Goal: Information Seeking & Learning: Learn about a topic

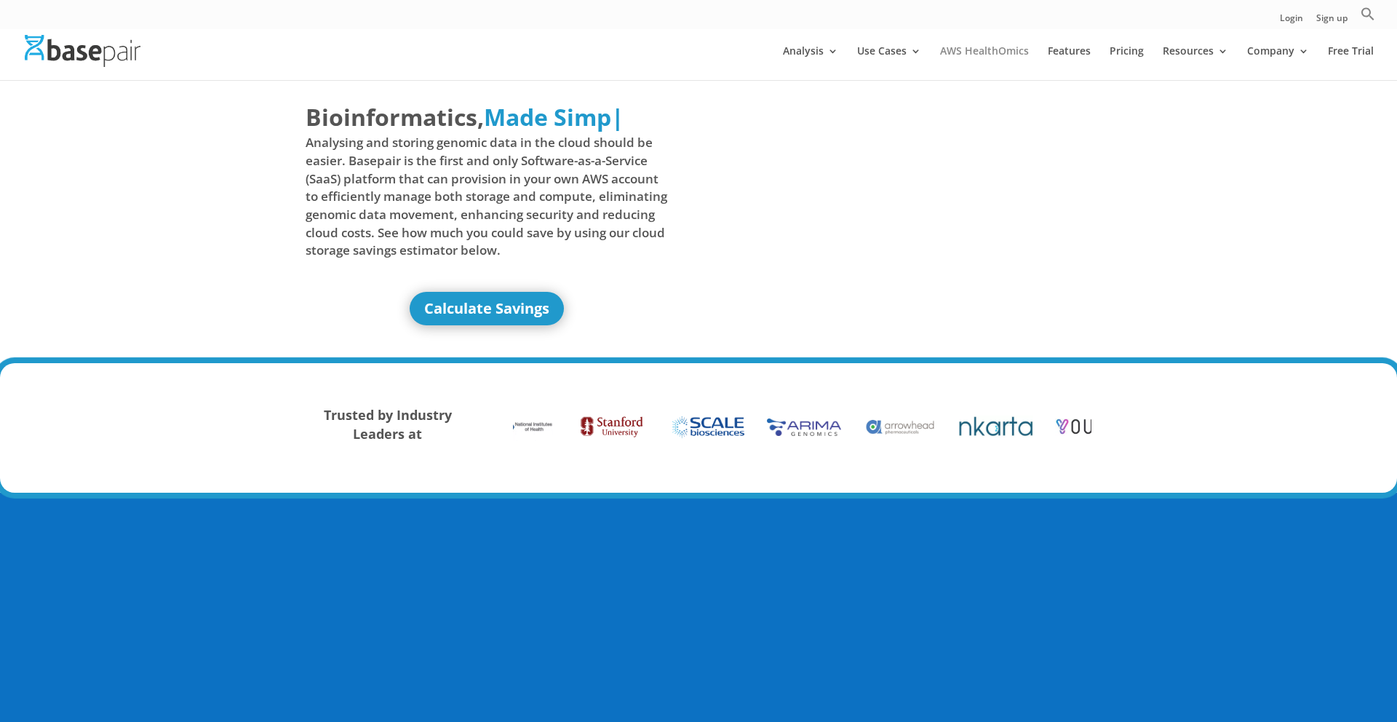
click at [967, 46] on link "AWS HealthOmics" at bounding box center [984, 63] width 89 height 34
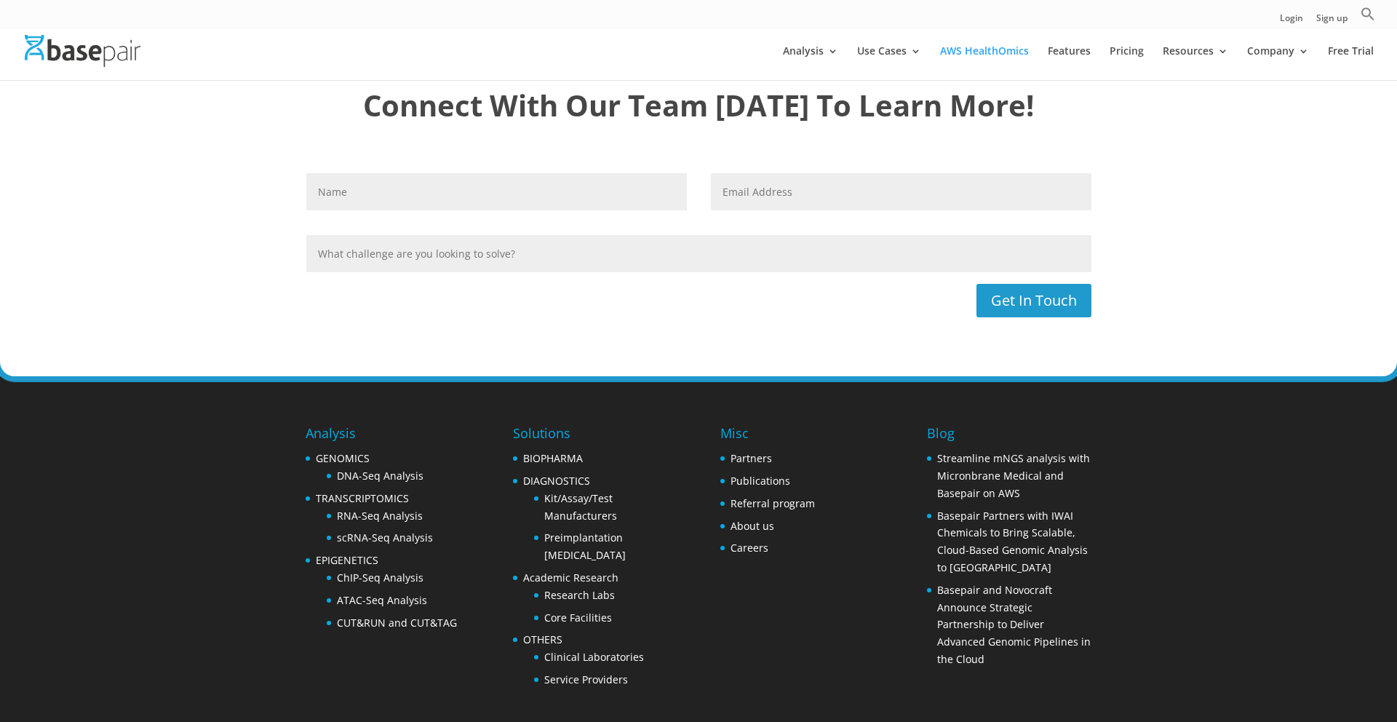
scroll to position [3971, 0]
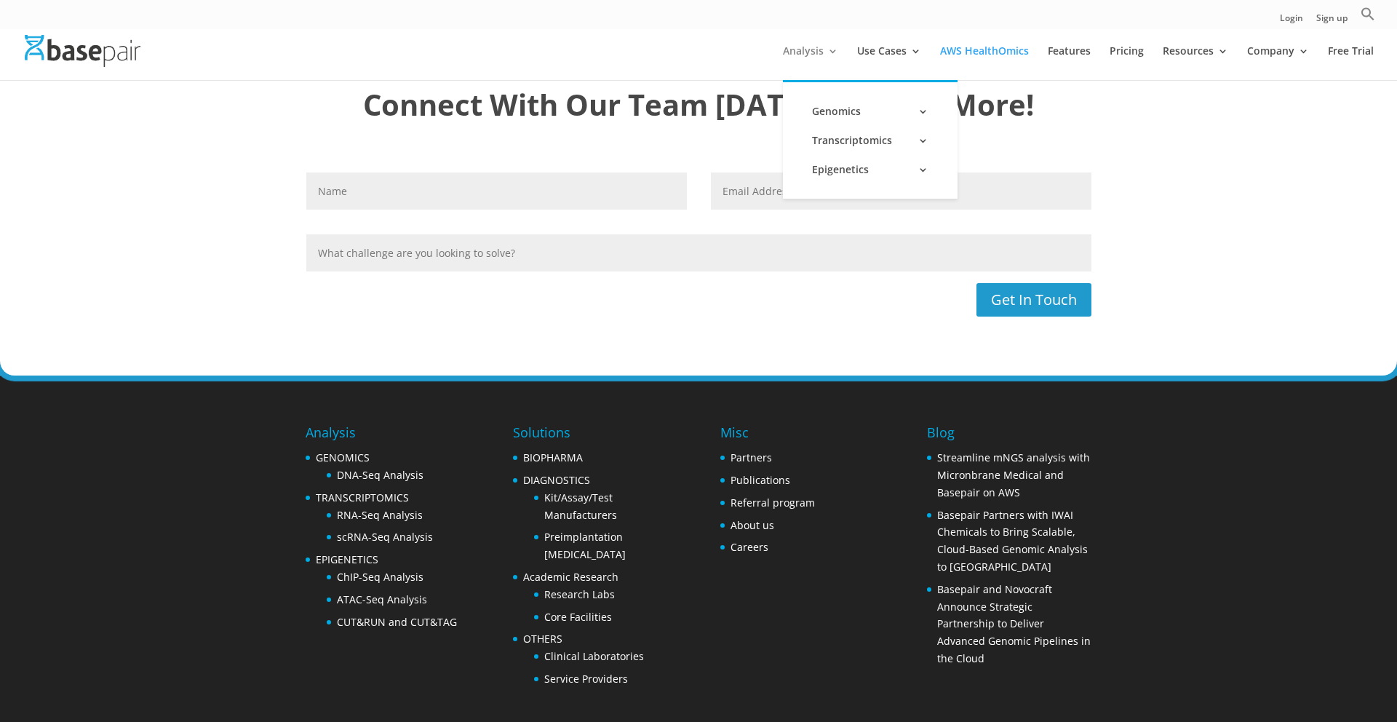
click at [803, 55] on link "Analysis" at bounding box center [810, 63] width 55 height 34
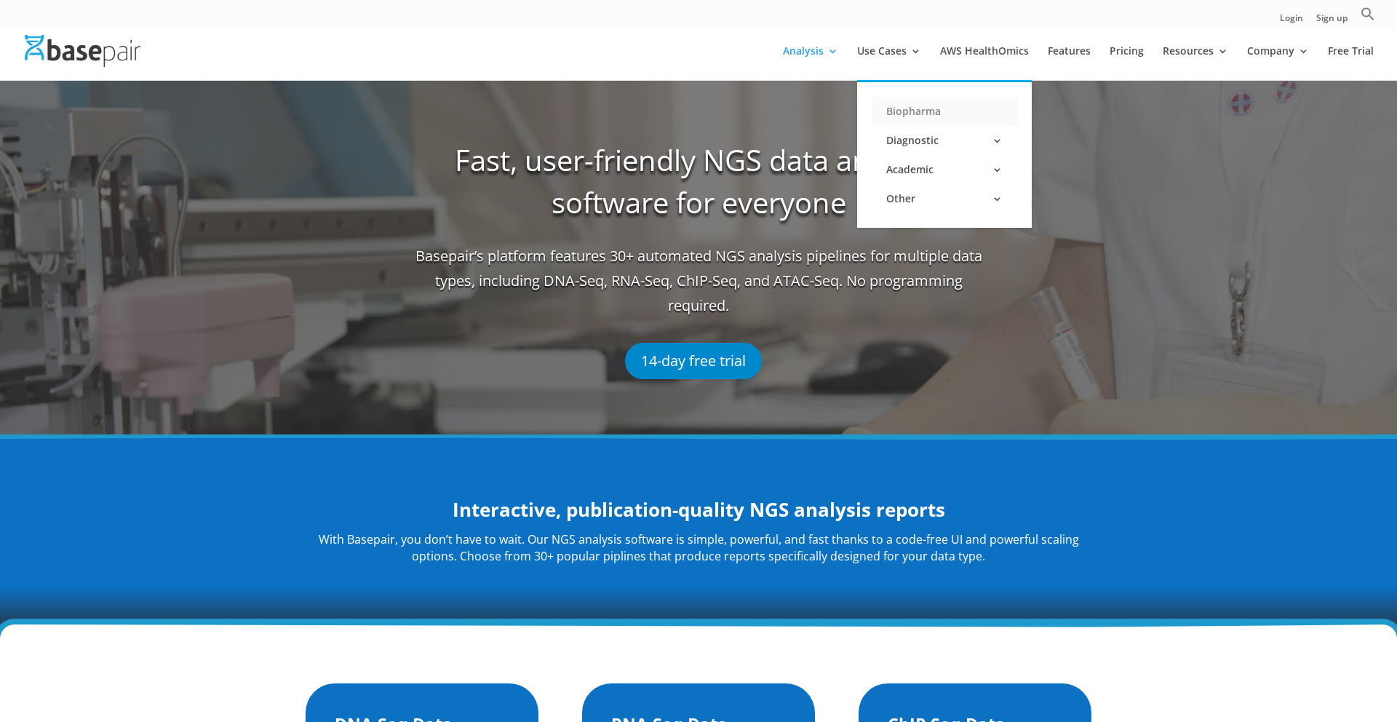
click at [898, 105] on link "Biopharma" at bounding box center [945, 111] width 146 height 29
